Goal: Go to known website: Go to known website

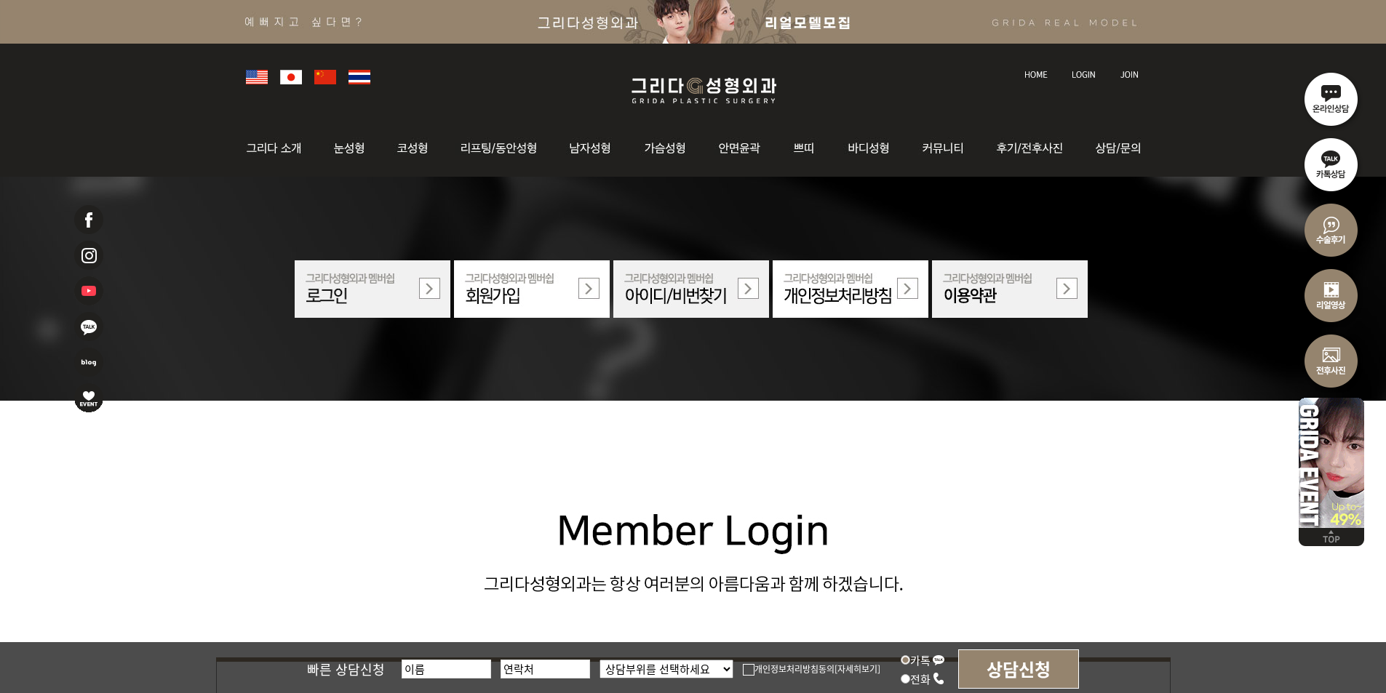
click at [1088, 74] on img at bounding box center [1084, 75] width 24 height 8
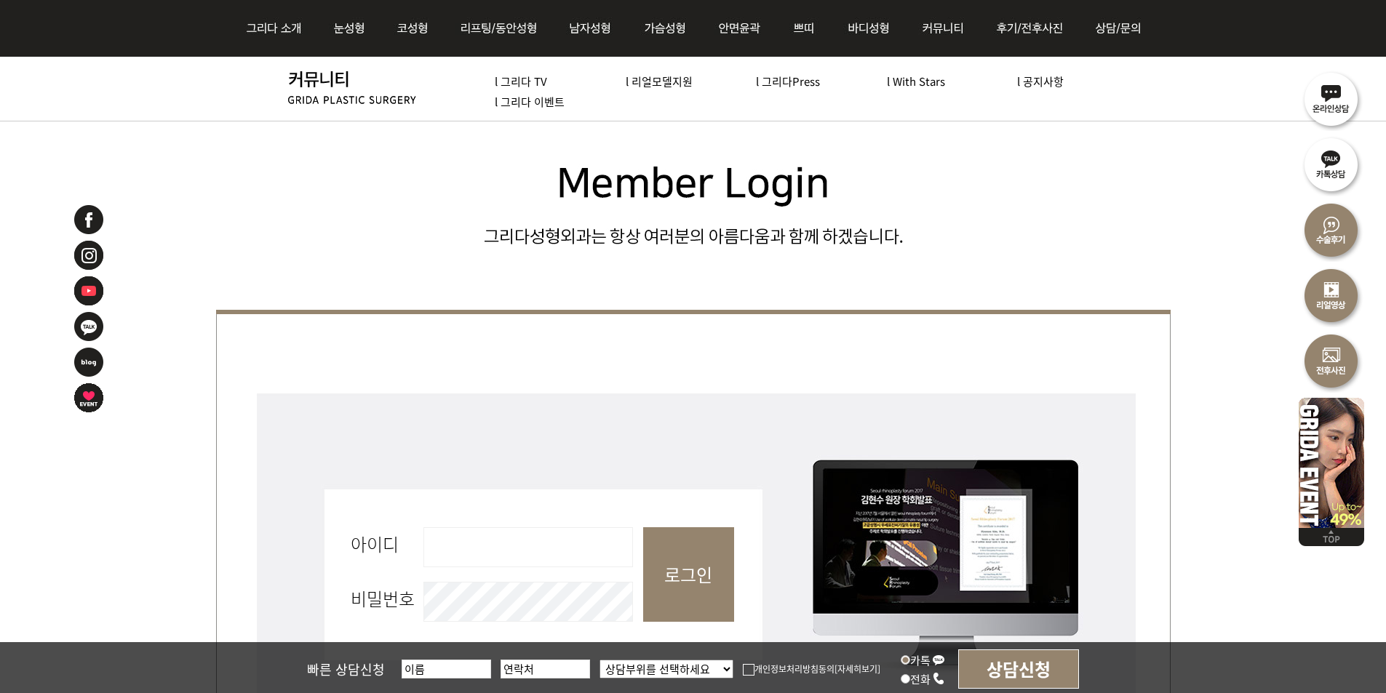
scroll to position [509, 0]
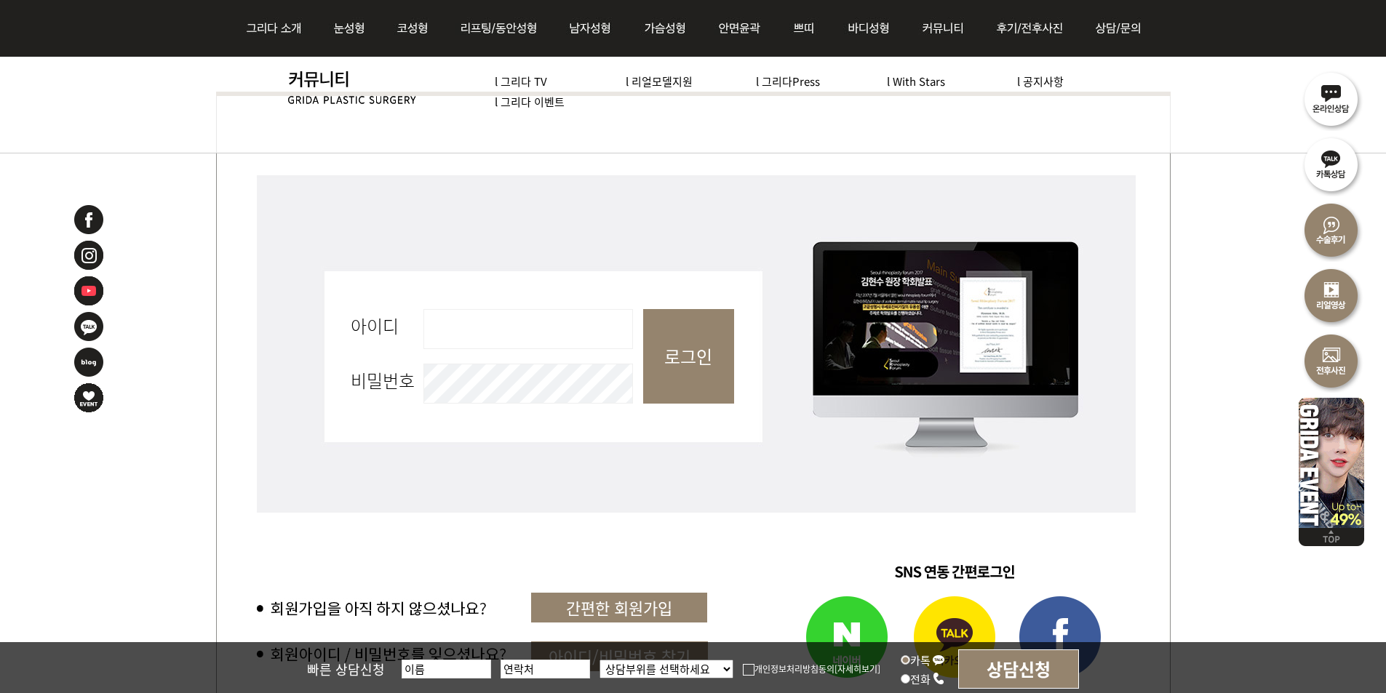
click at [498, 322] on input "아이디 필수" at bounding box center [529, 329] width 210 height 40
type input "admin"
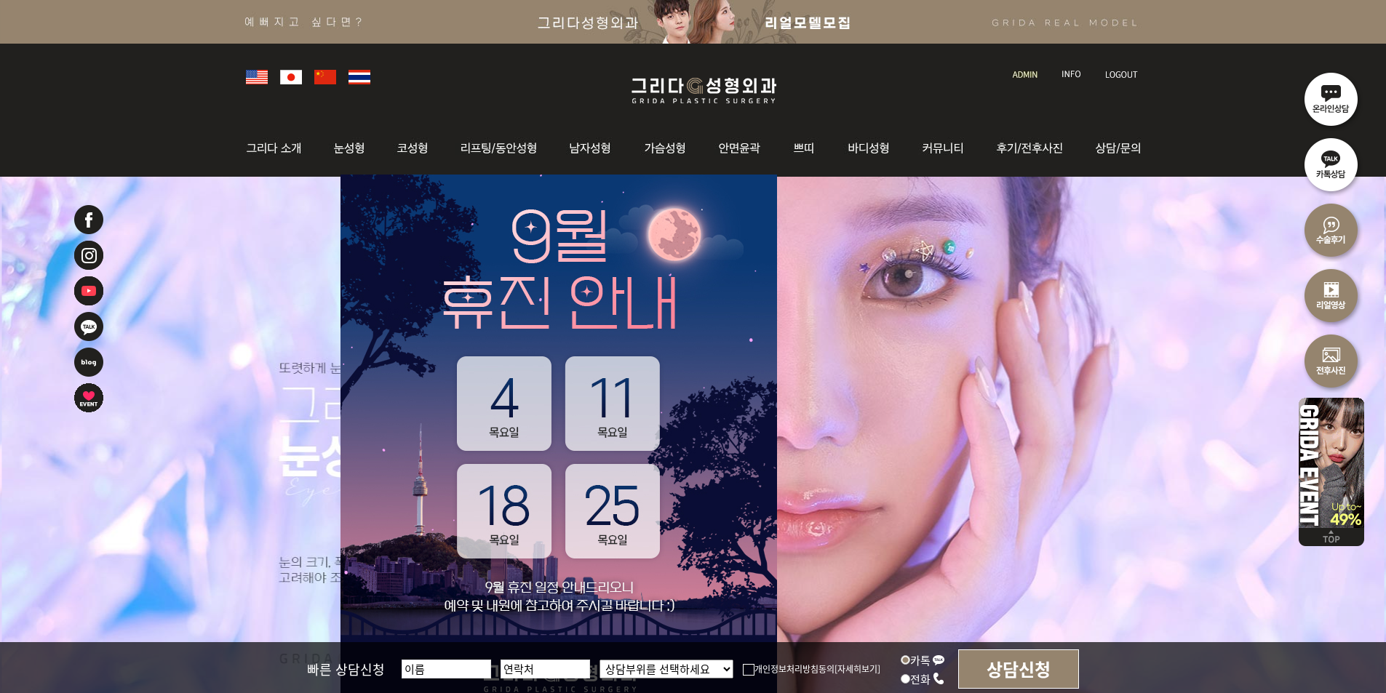
click at [1025, 67] on link at bounding box center [1026, 61] width 41 height 20
